Goal: Use online tool/utility

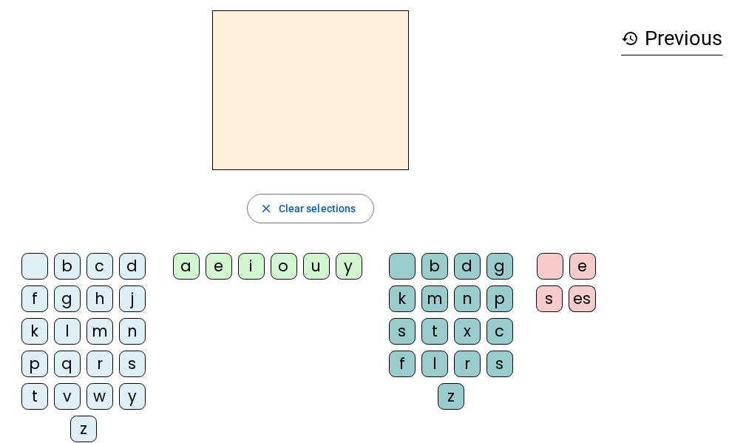
scroll to position [54, 0]
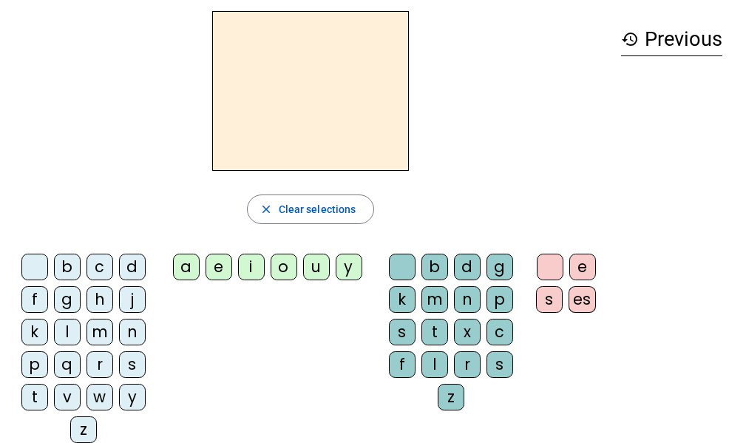
click at [33, 395] on div "t" at bounding box center [34, 397] width 27 height 27
click at [216, 262] on div "e" at bounding box center [218, 266] width 27 height 27
click at [134, 263] on div "d" at bounding box center [132, 266] width 27 height 27
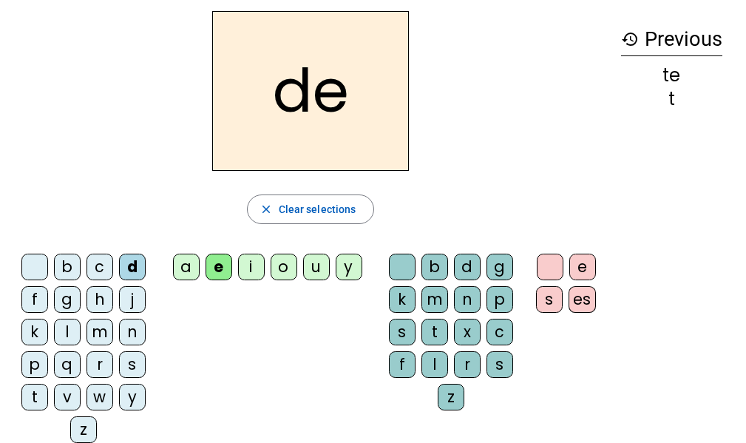
click at [99, 333] on div "m" at bounding box center [99, 331] width 27 height 27
click at [96, 334] on div "m" at bounding box center [99, 331] width 27 height 27
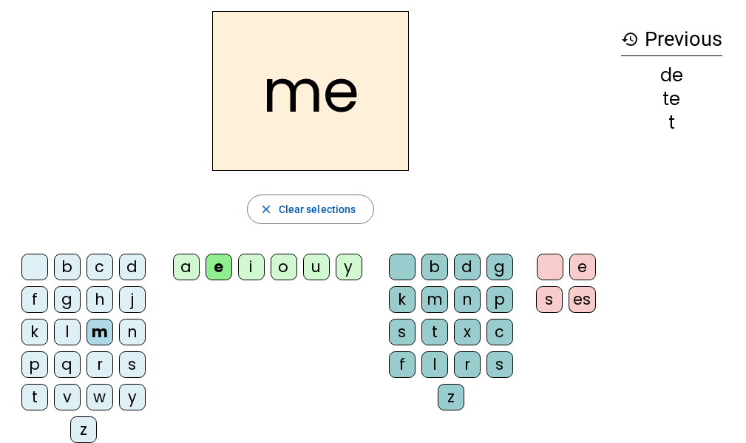
click at [189, 267] on div "a" at bounding box center [186, 266] width 27 height 27
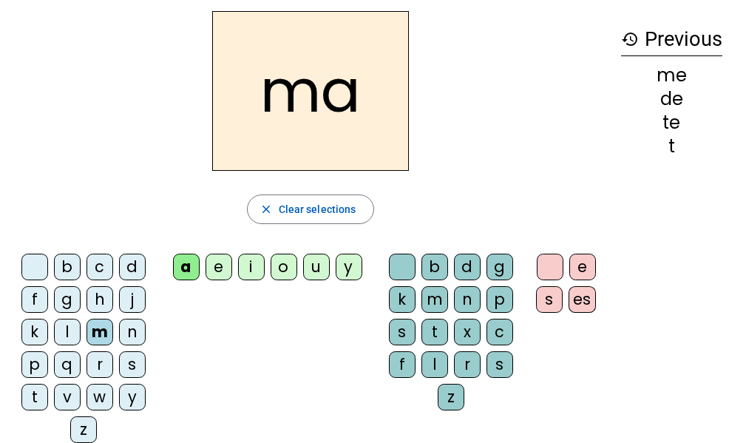
click at [435, 364] on div "l" at bounding box center [434, 364] width 27 height 27
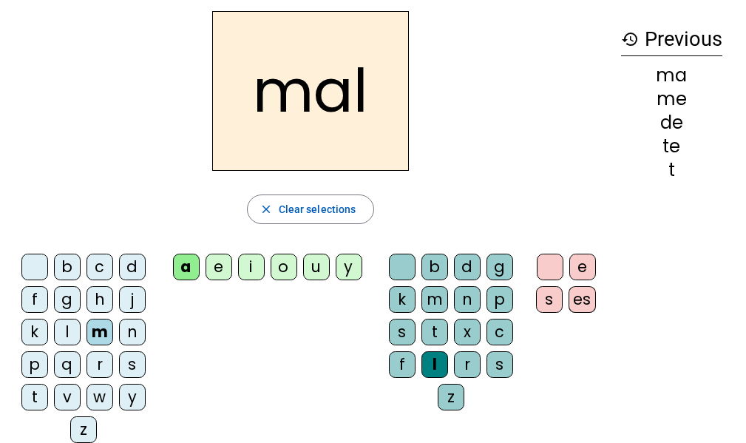
click at [251, 266] on div "i" at bounding box center [251, 266] width 27 height 27
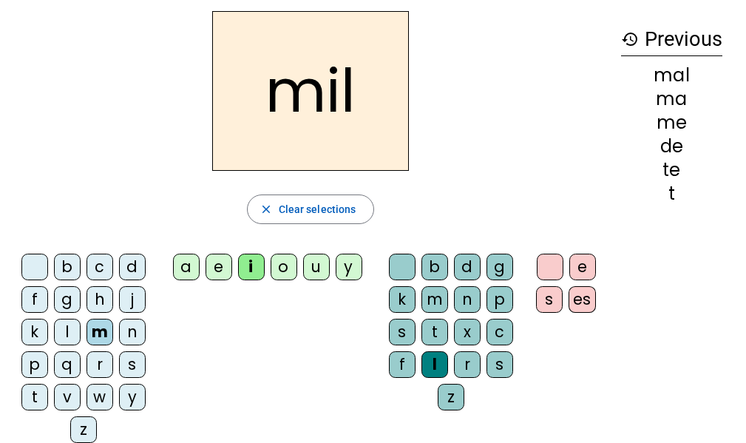
click at [220, 265] on div "e" at bounding box center [218, 266] width 27 height 27
